Goal: Transaction & Acquisition: Purchase product/service

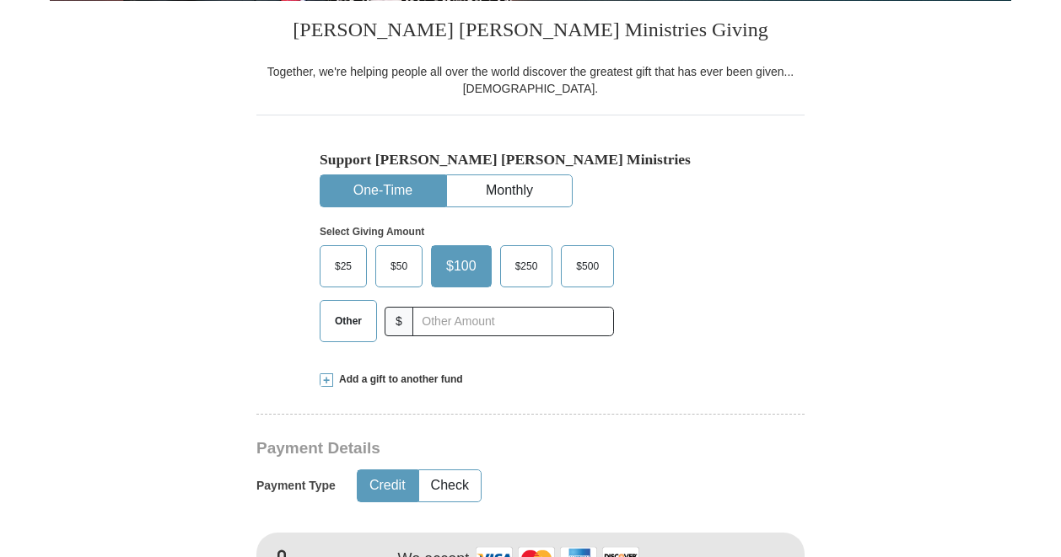
scroll to position [495, 0]
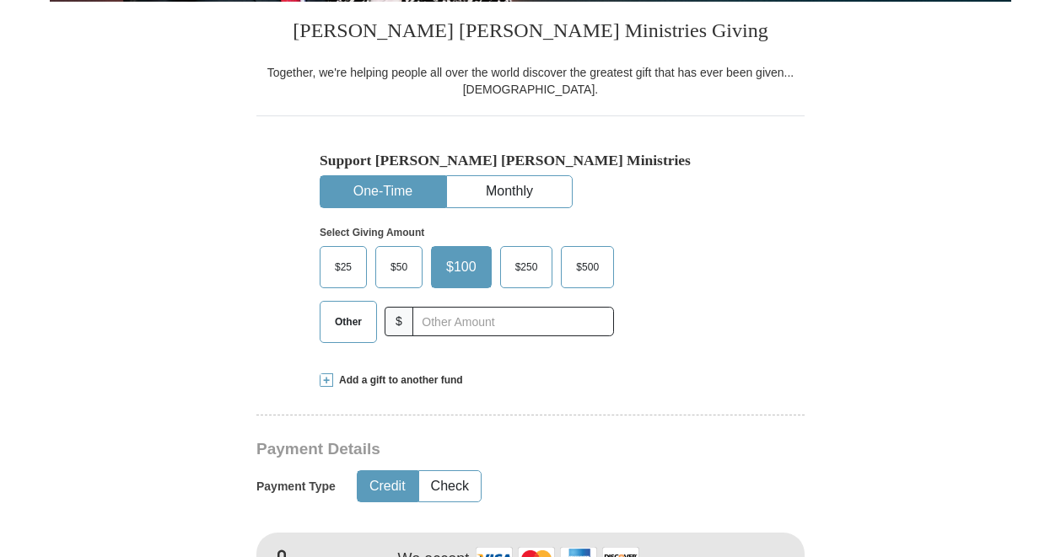
click at [338, 263] on span "$25" at bounding box center [343, 267] width 34 height 25
click at [0, 0] on input "$25" at bounding box center [0, 0] width 0 height 0
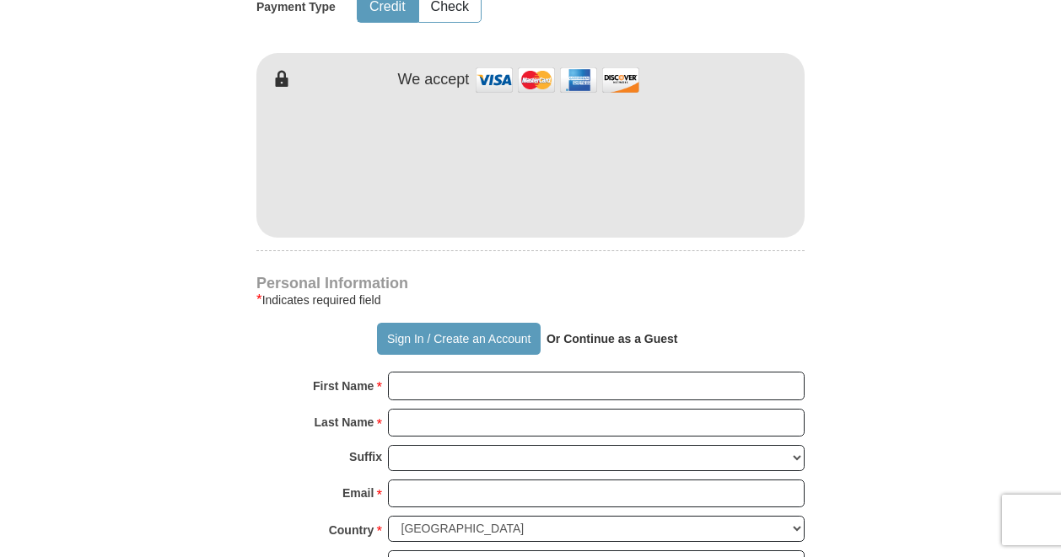
scroll to position [1001, 0]
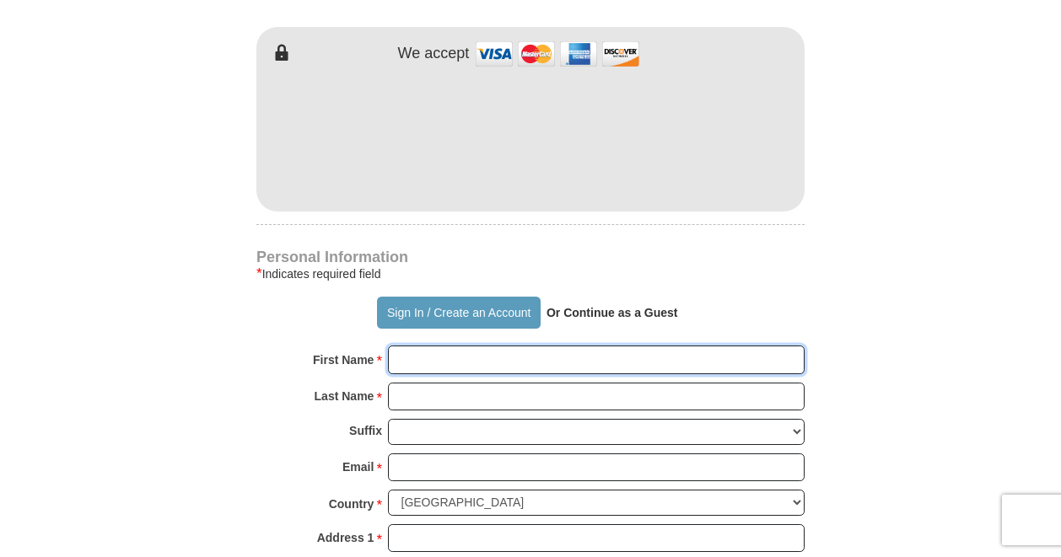
click at [462, 360] on input "First Name *" at bounding box center [596, 360] width 417 height 29
type input "Faith"
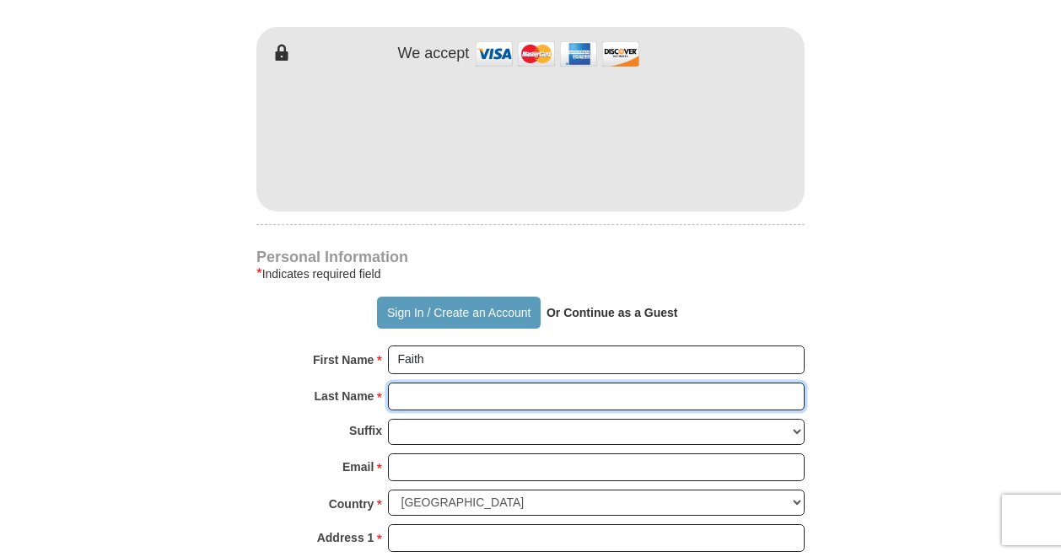
click at [433, 399] on input "Last Name *" at bounding box center [596, 397] width 417 height 29
type input "Macharia"
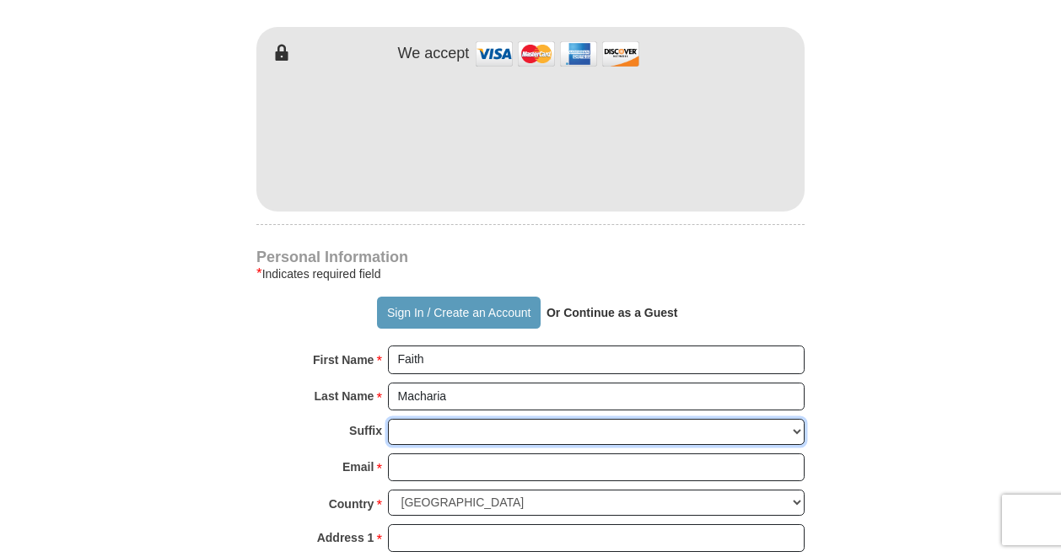
click at [428, 432] on select "[PERSON_NAME] I II III IV V VI" at bounding box center [596, 432] width 417 height 26
click at [412, 433] on select "[PERSON_NAME] I II III IV V VI" at bounding box center [596, 432] width 417 height 26
click at [408, 424] on select "[PERSON_NAME] I II III IV V VI" at bounding box center [596, 432] width 417 height 26
click at [413, 428] on select "[PERSON_NAME] I II III IV V VI" at bounding box center [596, 432] width 417 height 26
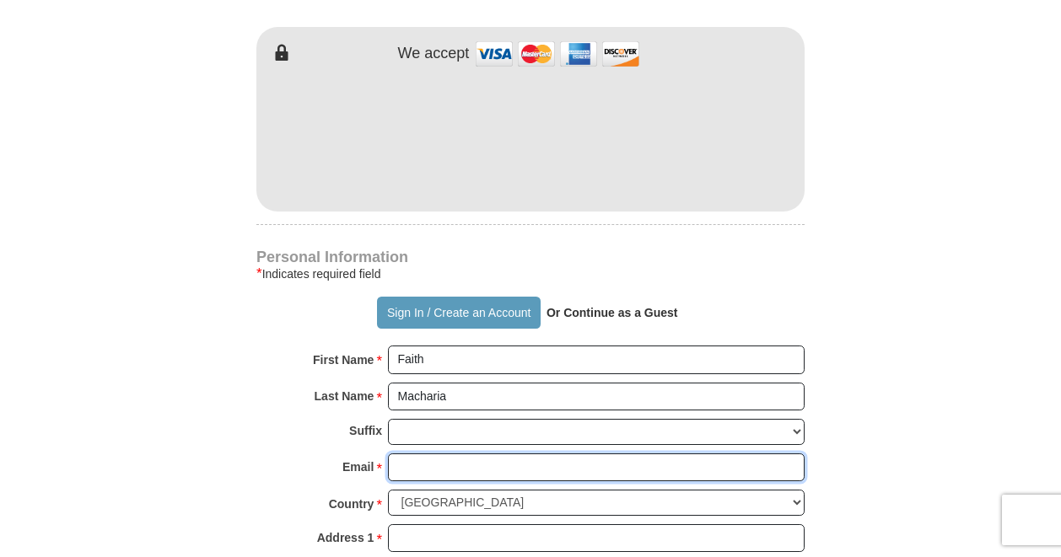
click at [417, 460] on input "Email *" at bounding box center [596, 468] width 417 height 29
type input "[EMAIL_ADDRESS][DOMAIN_NAME]"
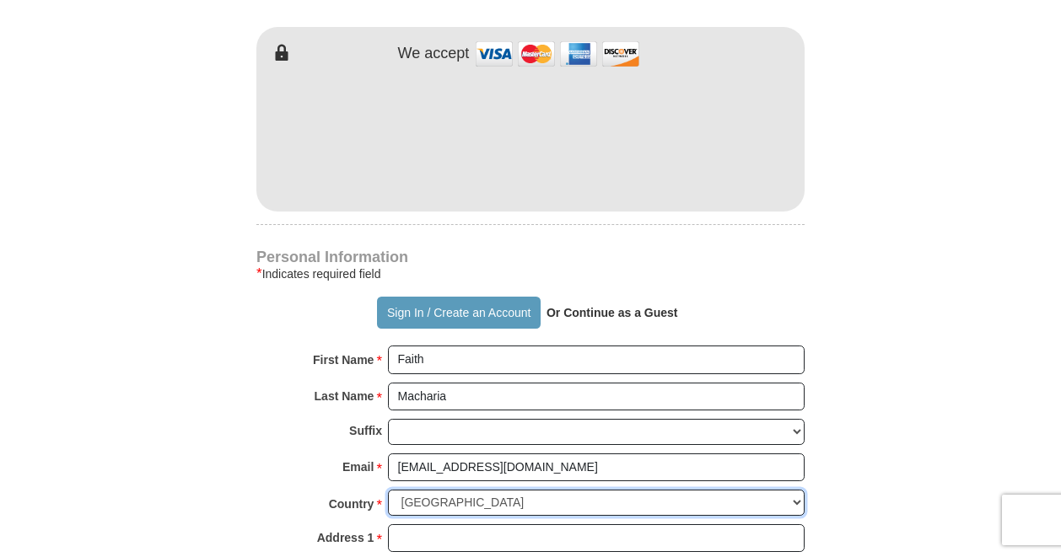
click at [435, 498] on select "[GEOGRAPHIC_DATA] [GEOGRAPHIC_DATA] [GEOGRAPHIC_DATA] [GEOGRAPHIC_DATA] [GEOGRA…" at bounding box center [596, 503] width 417 height 26
click at [388, 490] on select "[GEOGRAPHIC_DATA] [GEOGRAPHIC_DATA] [GEOGRAPHIC_DATA] [GEOGRAPHIC_DATA] [GEOGRA…" at bounding box center [596, 503] width 417 height 26
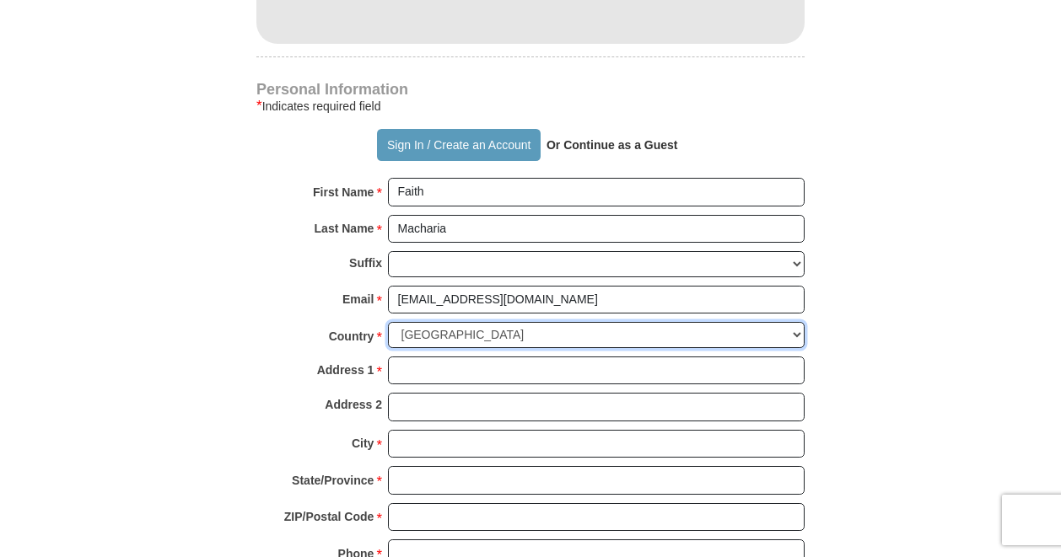
scroll to position [1170, 0]
click at [464, 333] on select "[GEOGRAPHIC_DATA] [GEOGRAPHIC_DATA] [GEOGRAPHIC_DATA] [GEOGRAPHIC_DATA] [GEOGRA…" at bounding box center [596, 334] width 417 height 26
select select "KE"
click at [388, 321] on select "[GEOGRAPHIC_DATA] [GEOGRAPHIC_DATA] [GEOGRAPHIC_DATA] [GEOGRAPHIC_DATA] [GEOGRA…" at bounding box center [596, 334] width 417 height 26
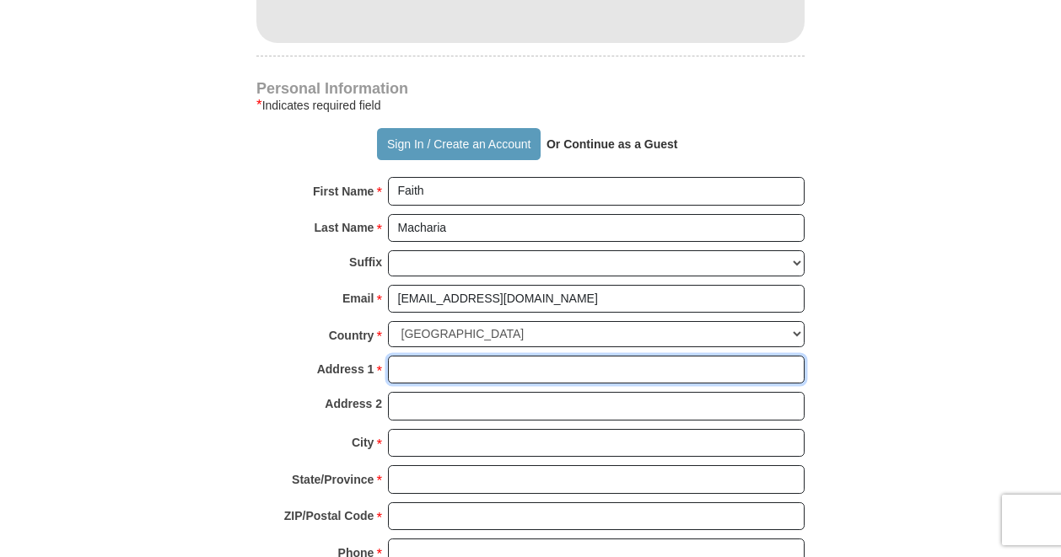
click at [439, 363] on input "Address 1 *" at bounding box center [596, 370] width 417 height 29
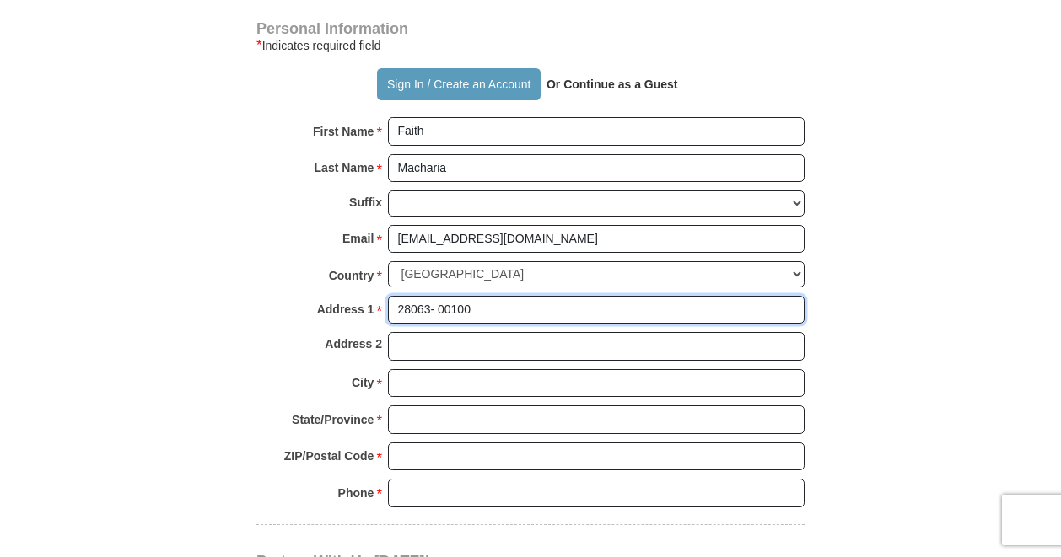
scroll to position [1254, 0]
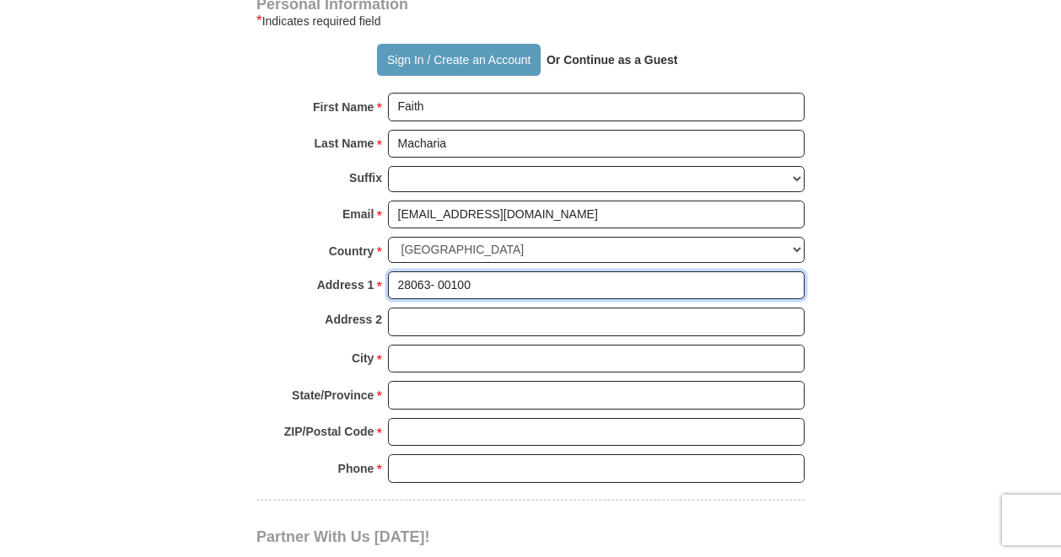
type input "28063- 00100"
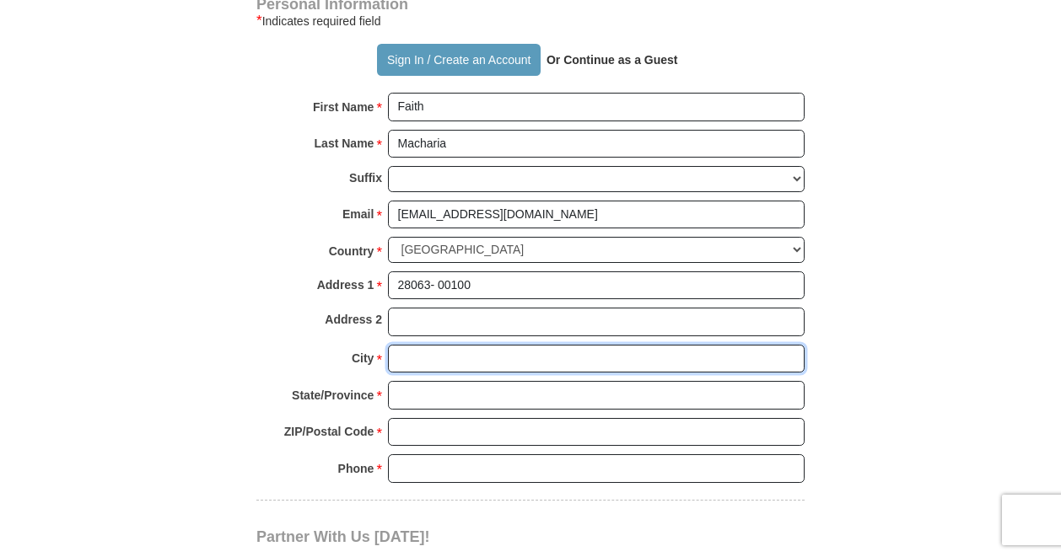
click at [423, 351] on input "City *" at bounding box center [596, 359] width 417 height 29
type input "[GEOGRAPHIC_DATA]"
click at [423, 385] on input "State/Province *" at bounding box center [596, 395] width 417 height 29
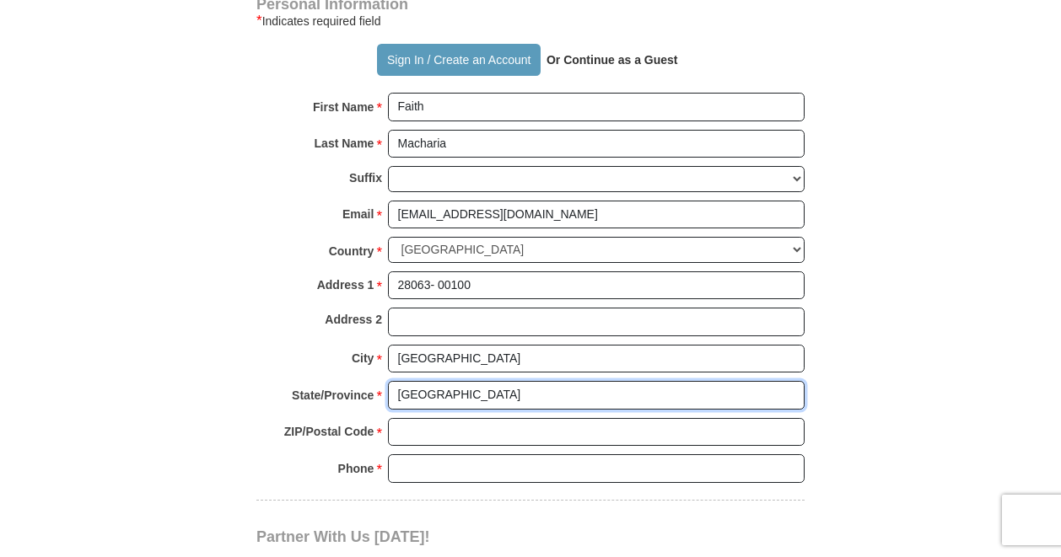
type input "[GEOGRAPHIC_DATA]"
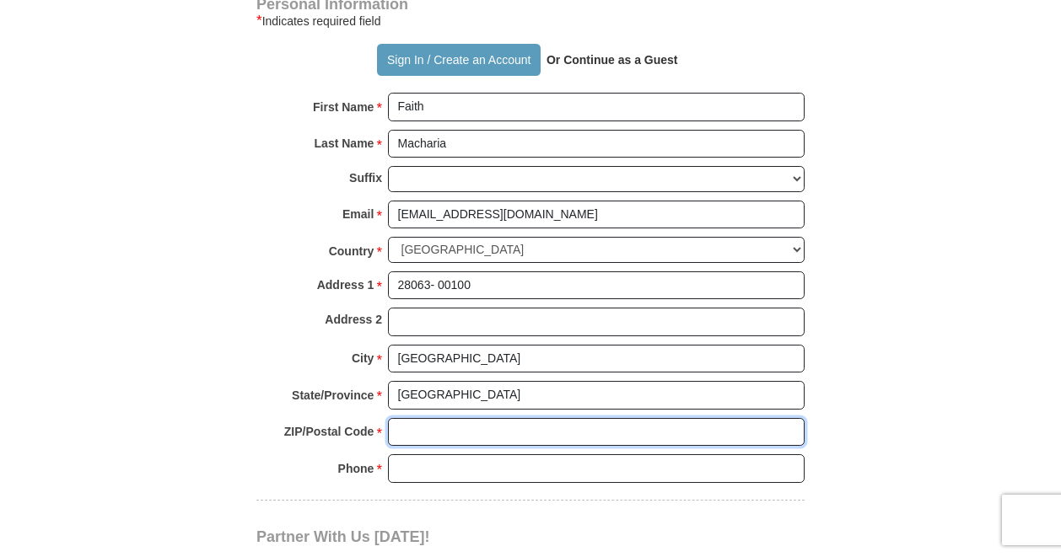
click at [420, 418] on input "ZIP/Postal Code *" at bounding box center [596, 432] width 417 height 29
type input "28063- 00100"
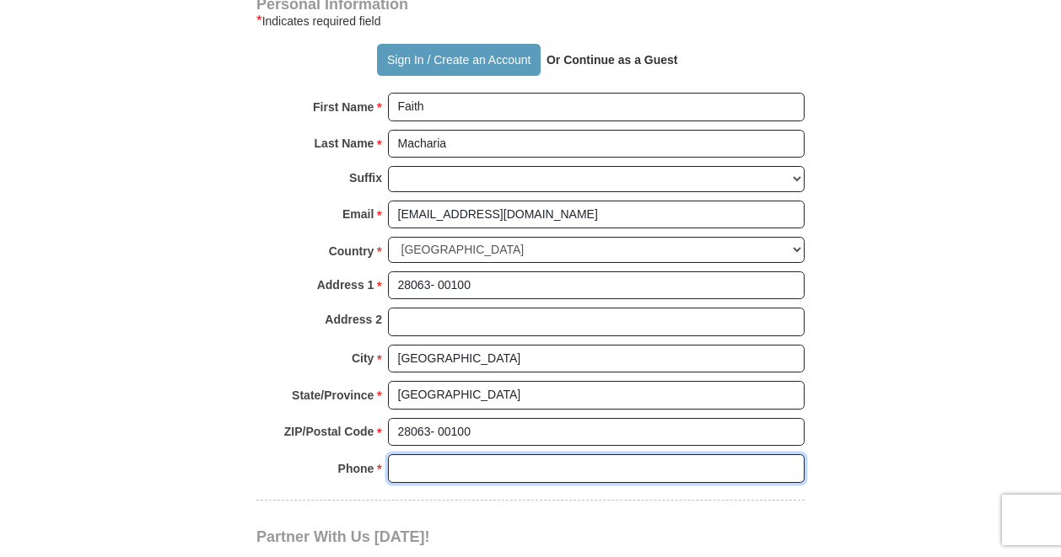
click at [417, 465] on input "Phone * *" at bounding box center [596, 469] width 417 height 29
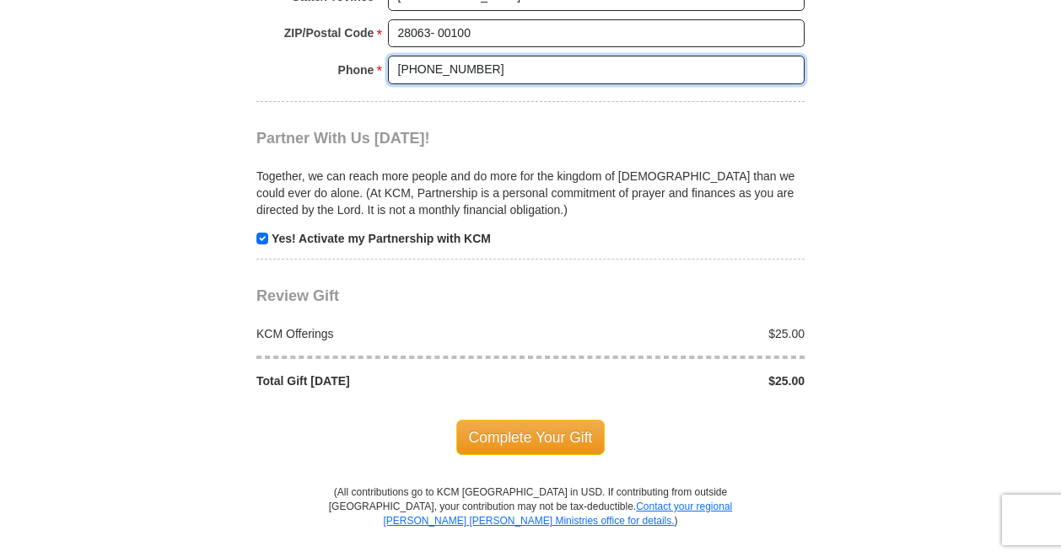
scroll to position [1676, 0]
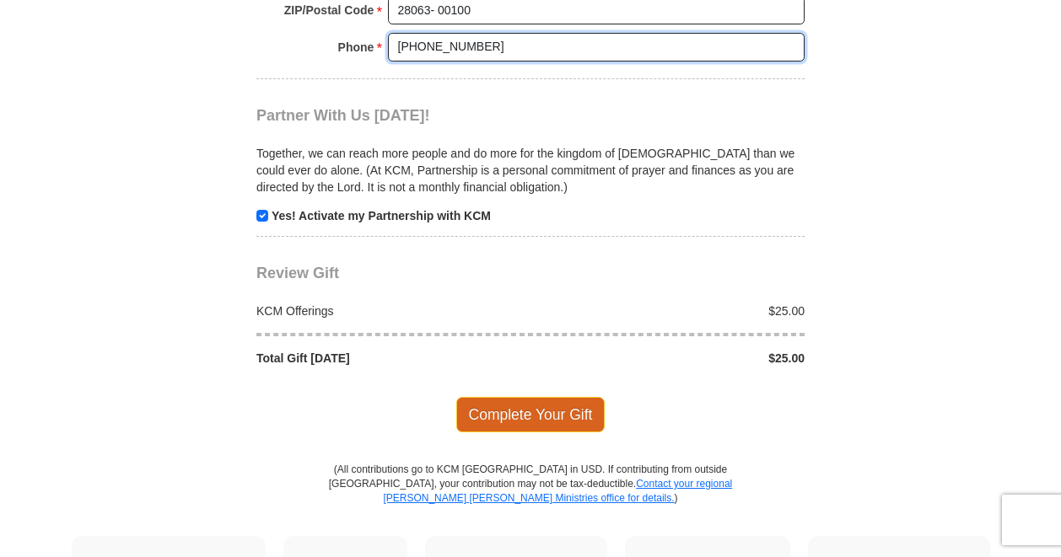
type input "[PHONE_NUMBER]"
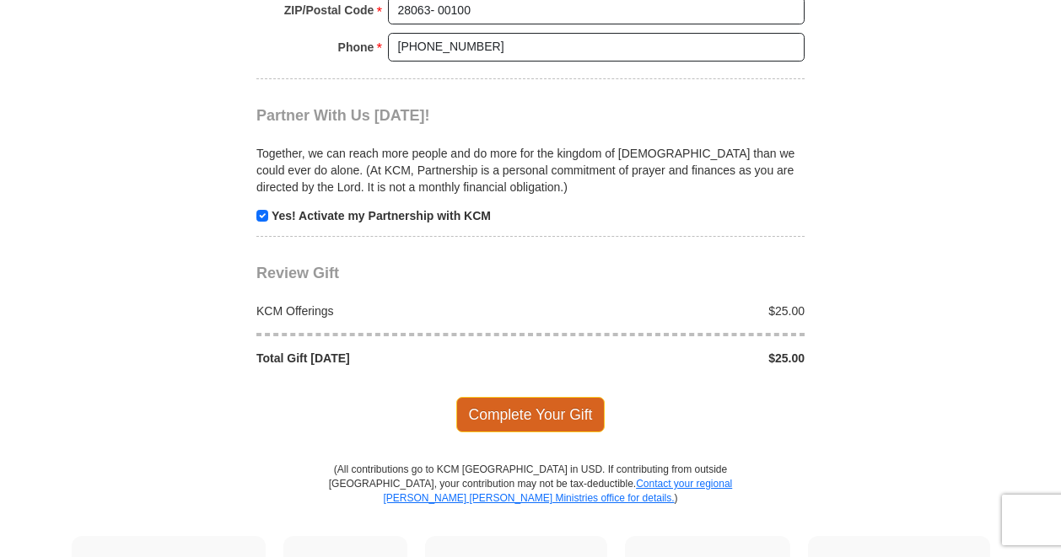
click at [515, 406] on span "Complete Your Gift" at bounding box center [530, 414] width 149 height 35
